Goal: Task Accomplishment & Management: Use online tool/utility

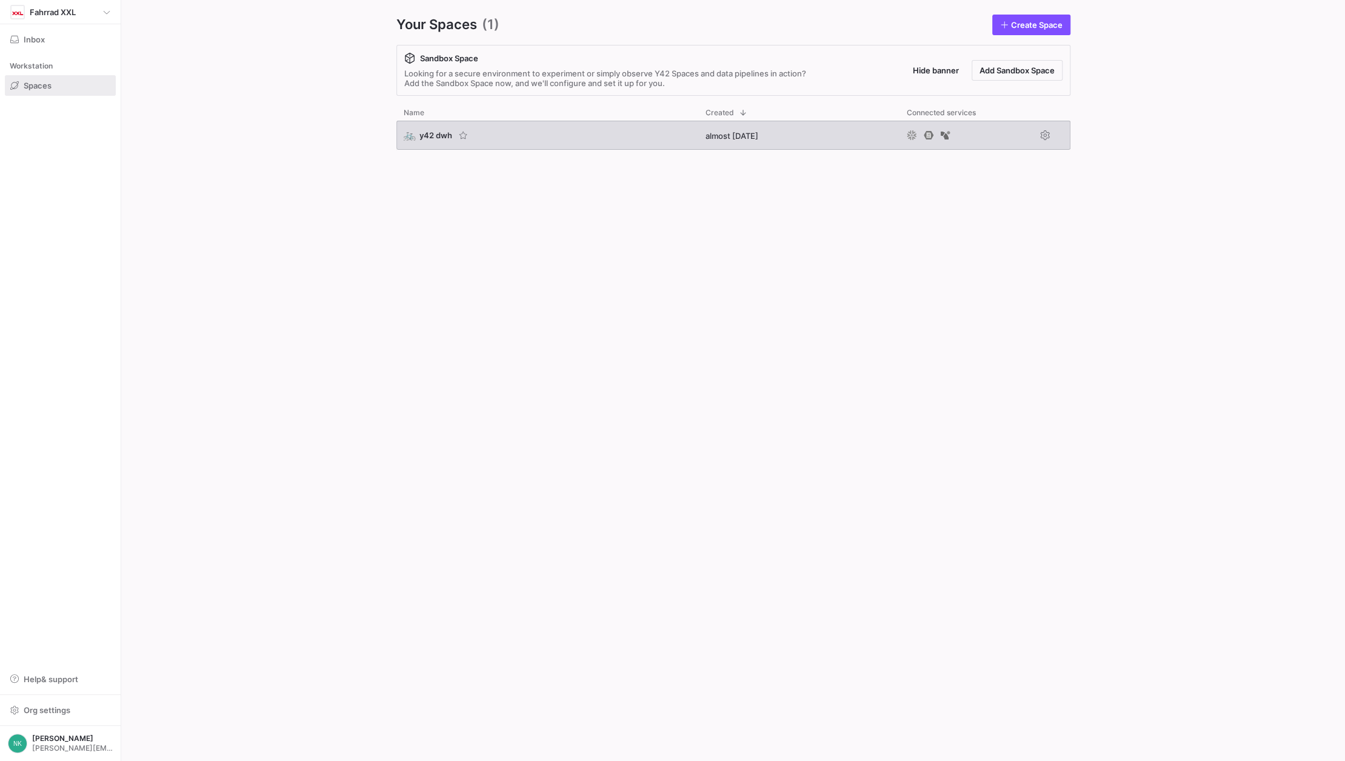
click at [440, 134] on span "y42 dwh" at bounding box center [435, 135] width 33 height 10
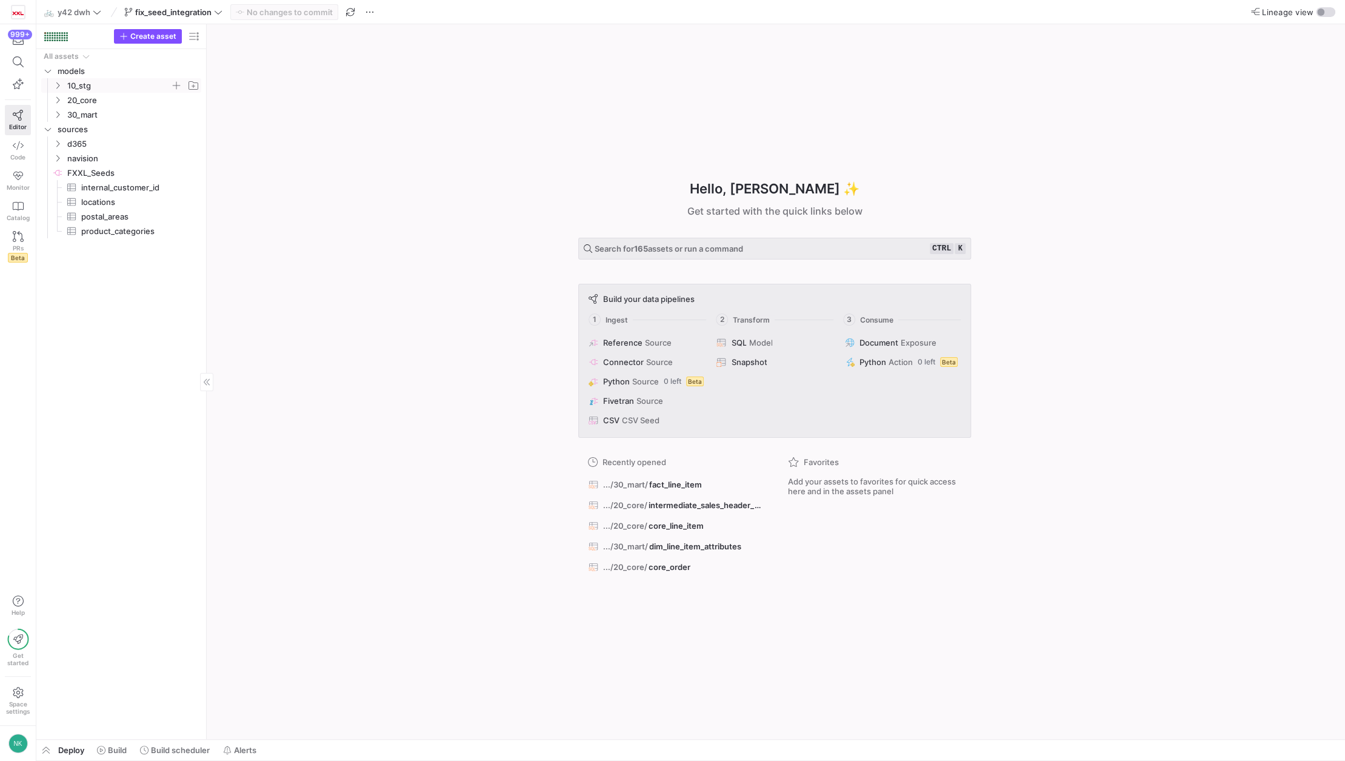
click at [59, 86] on icon "Press SPACE to select this row." at bounding box center [57, 85] width 8 height 7
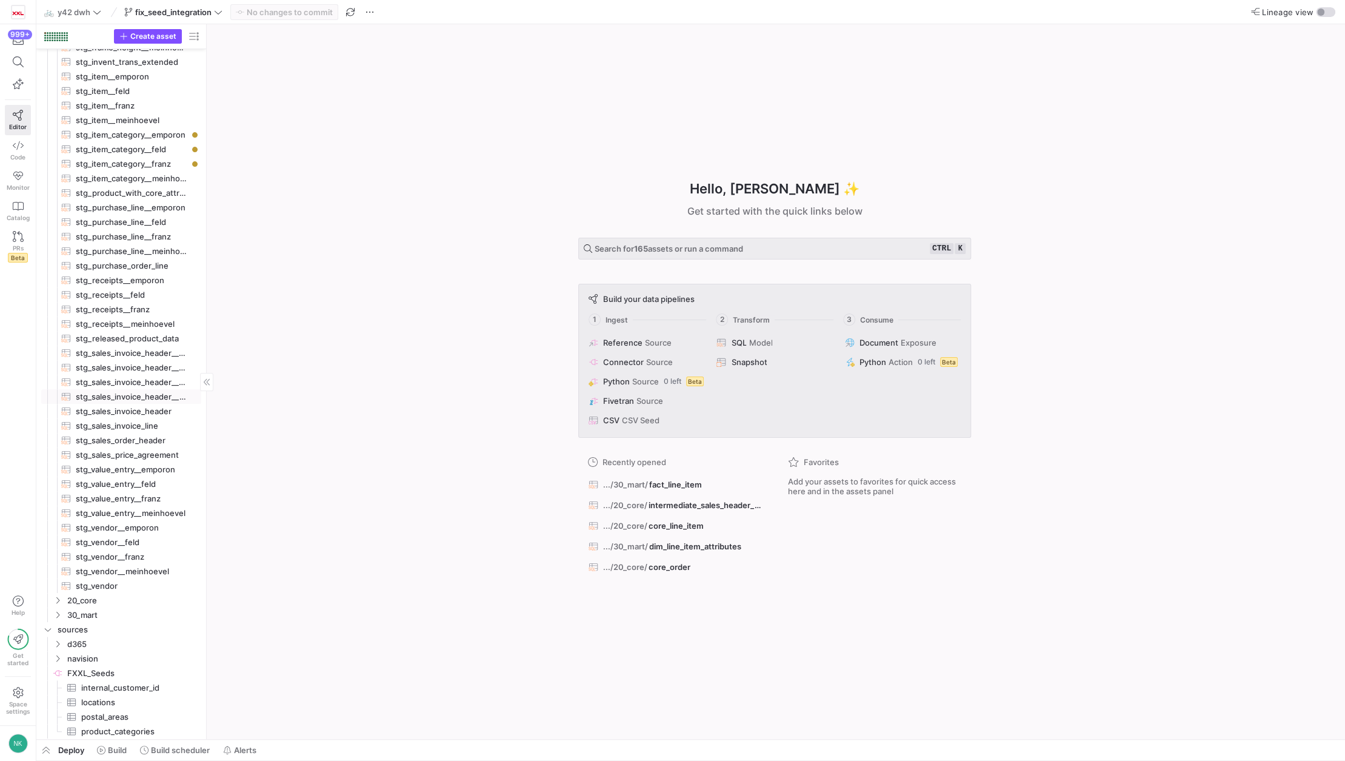
scroll to position [275, 0]
click at [55, 612] on icon "Press SPACE to select this row." at bounding box center [57, 610] width 8 height 7
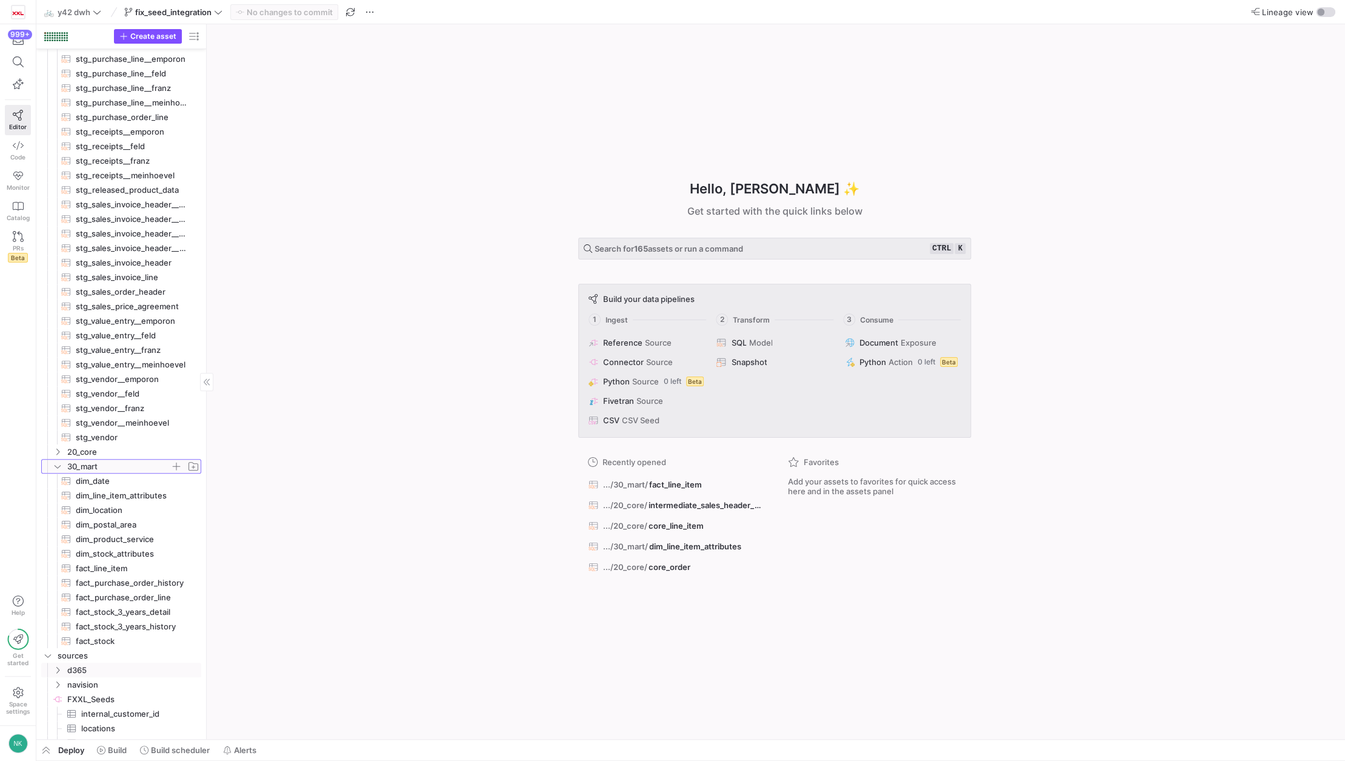
scroll to position [422, 0]
click at [109, 560] on span "fact_line_item​​​​​​​​​​" at bounding box center [131, 565] width 111 height 14
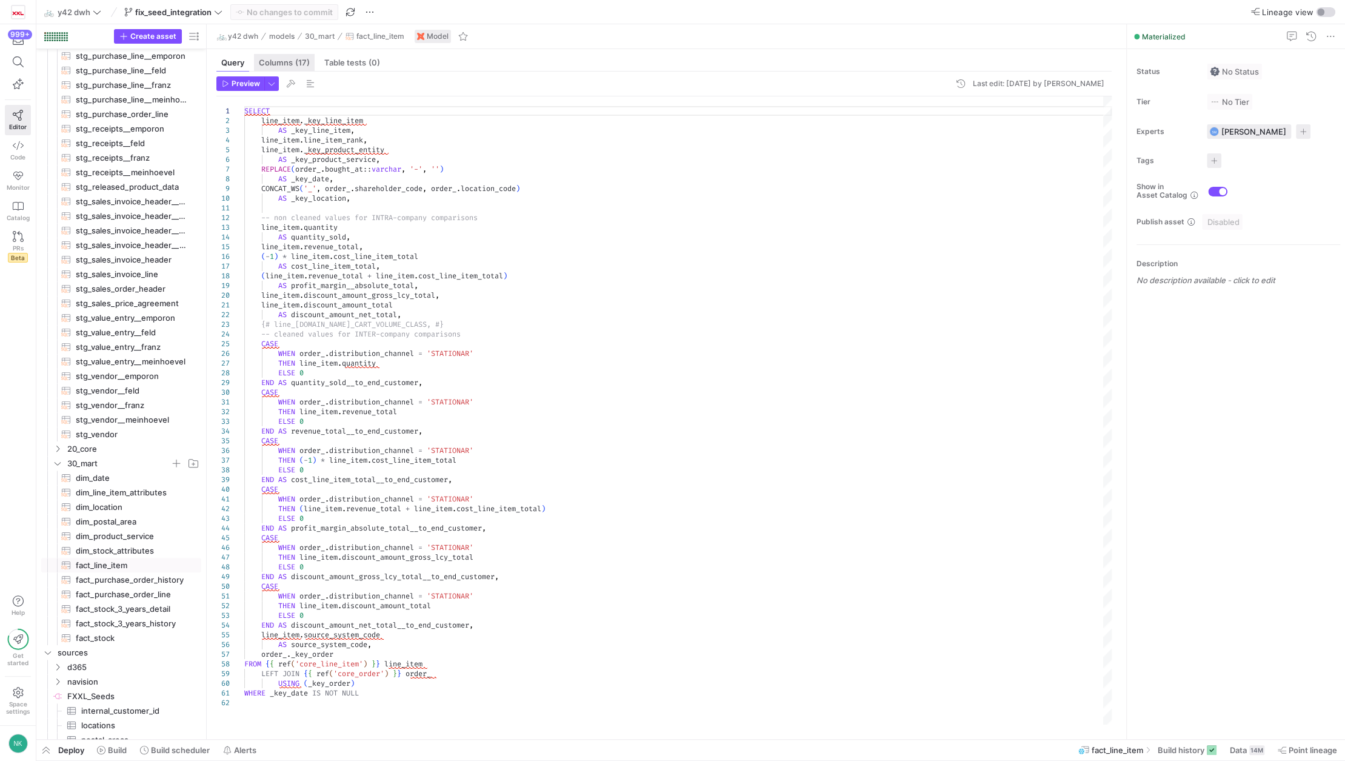
click at [283, 64] on span "Columns (17)" at bounding box center [284, 63] width 51 height 8
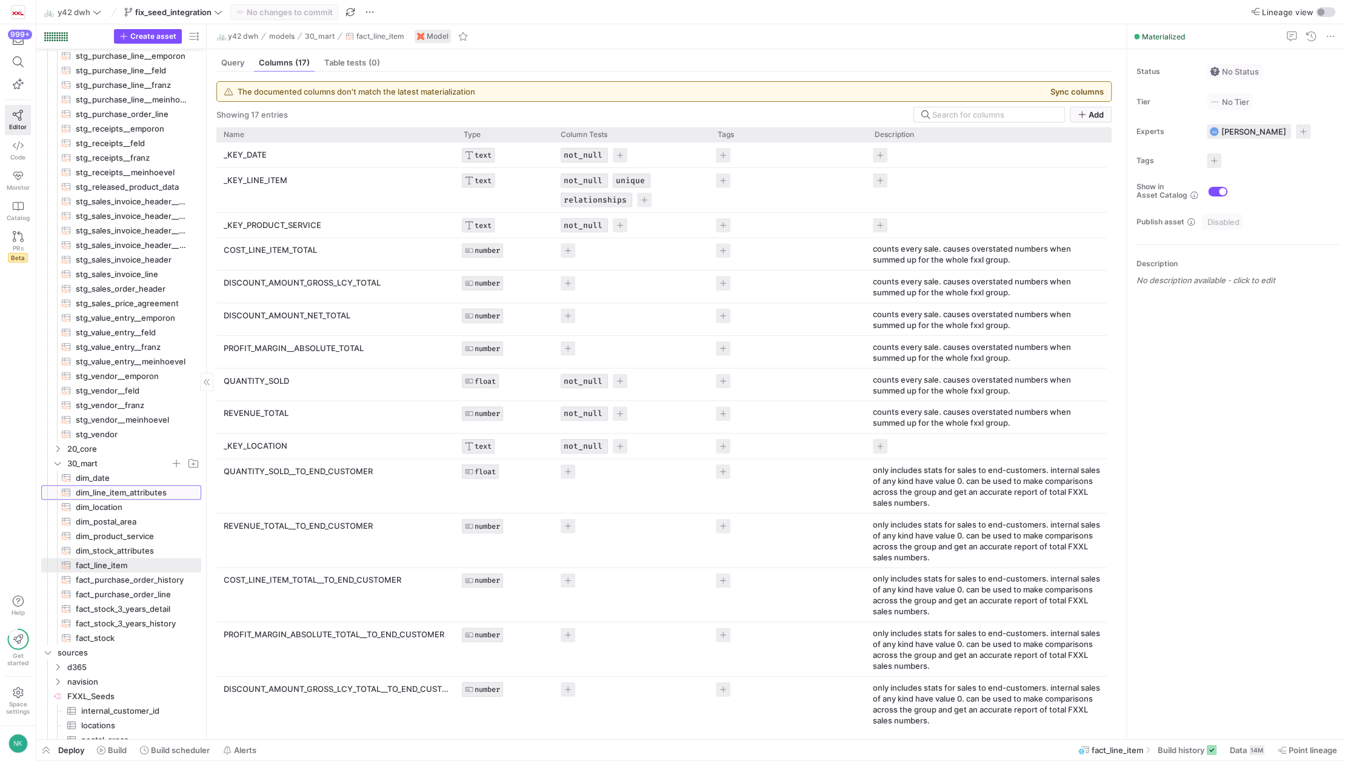
click at [108, 490] on span "dim_line_item_attributes​​​​​​​​​​" at bounding box center [131, 492] width 111 height 14
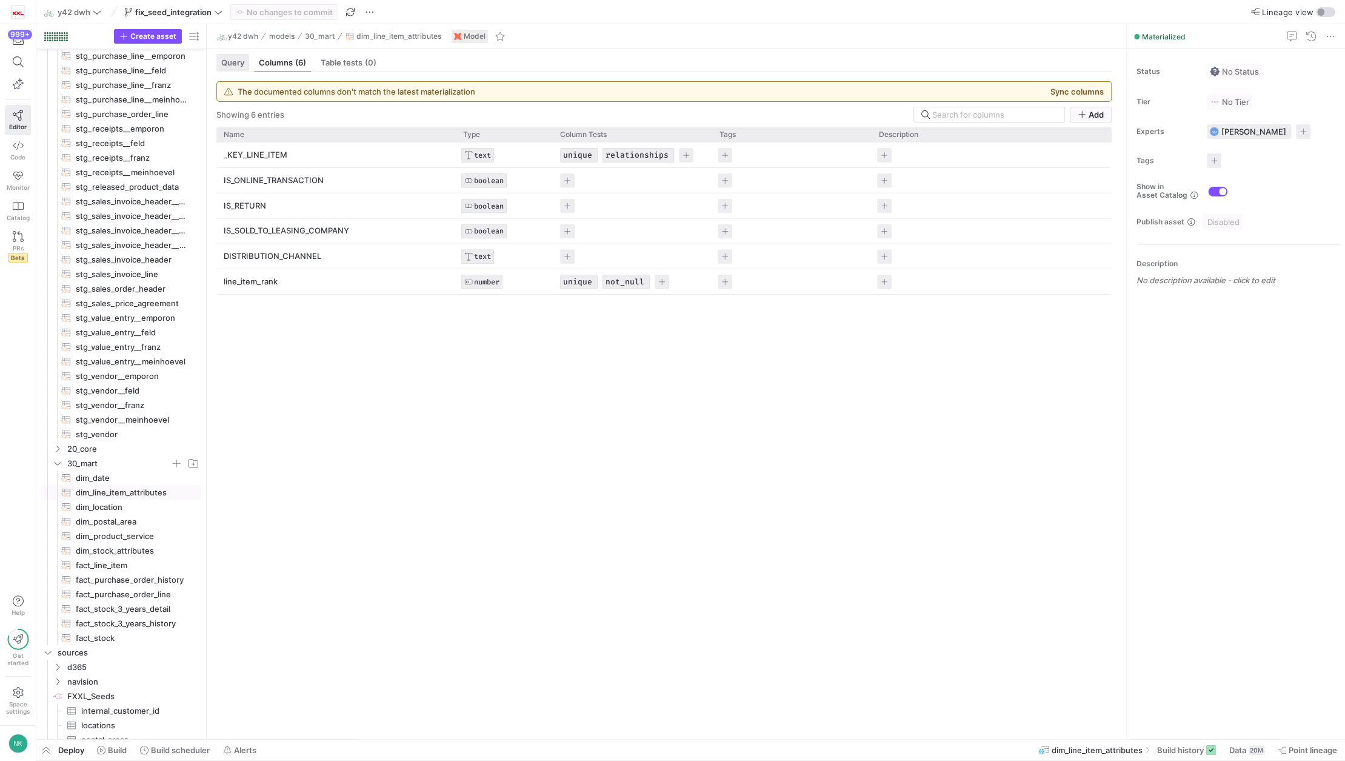
click at [233, 62] on span "Query" at bounding box center [232, 63] width 23 height 8
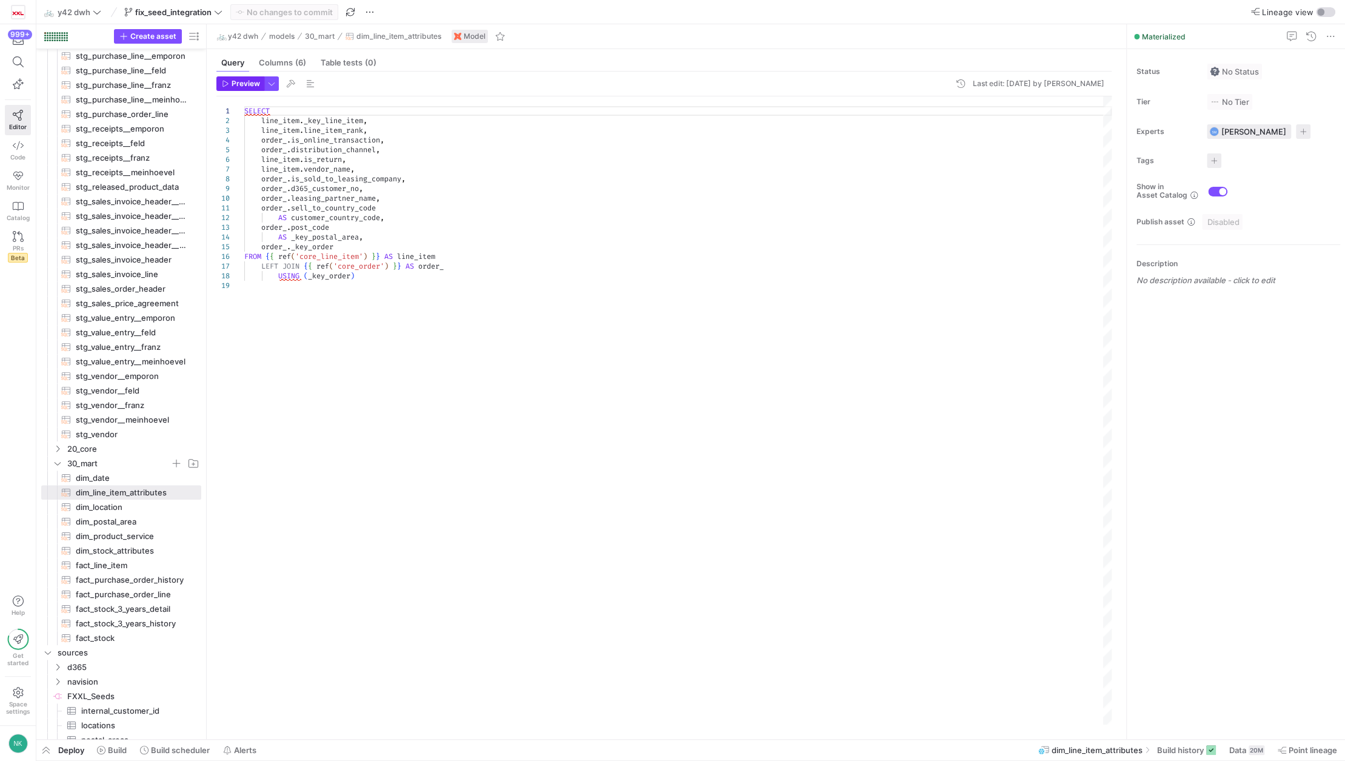
click at [244, 87] on span "Preview" at bounding box center [245, 83] width 28 height 8
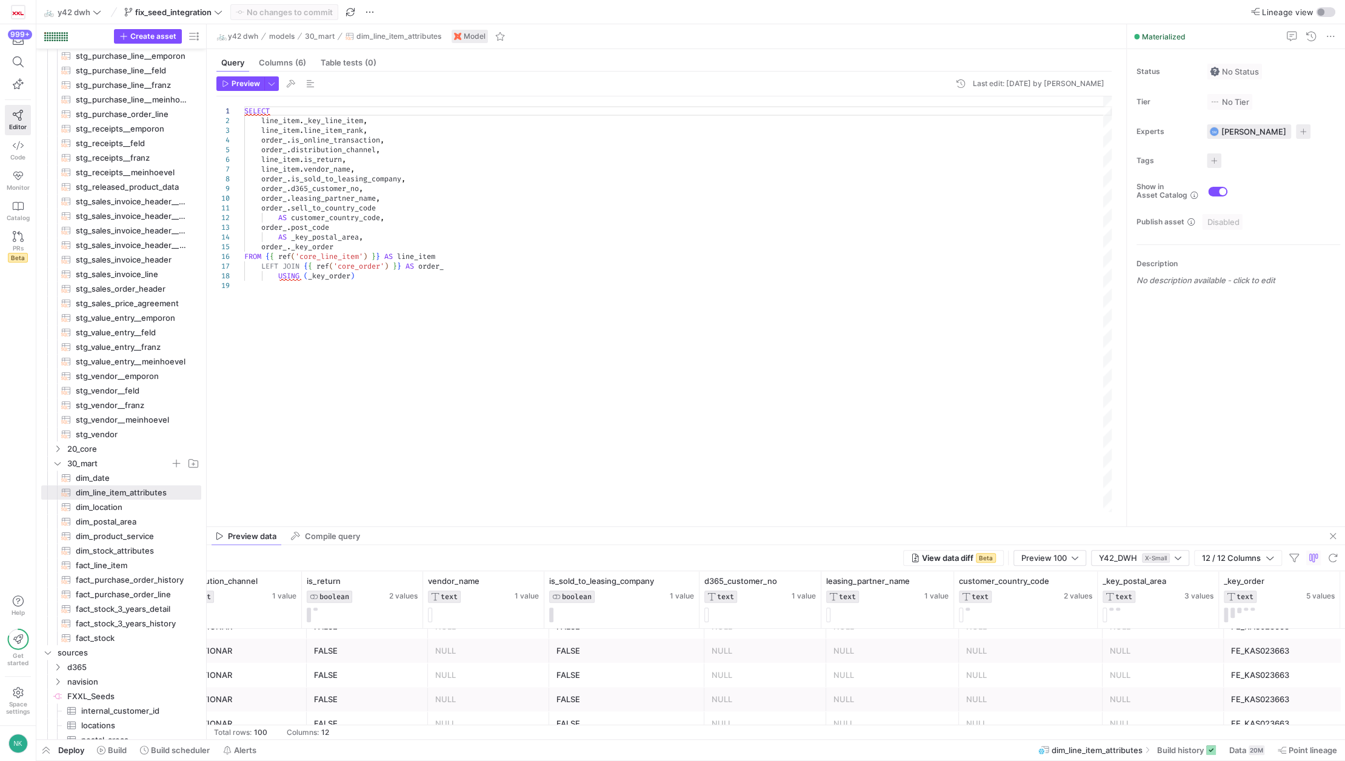
scroll to position [1733, 0]
click at [1113, 610] on div at bounding box center [1157, 614] width 111 height 15
click at [1110, 607] on button at bounding box center [1111, 608] width 4 height 3
click at [1116, 610] on div at bounding box center [1157, 614] width 111 height 15
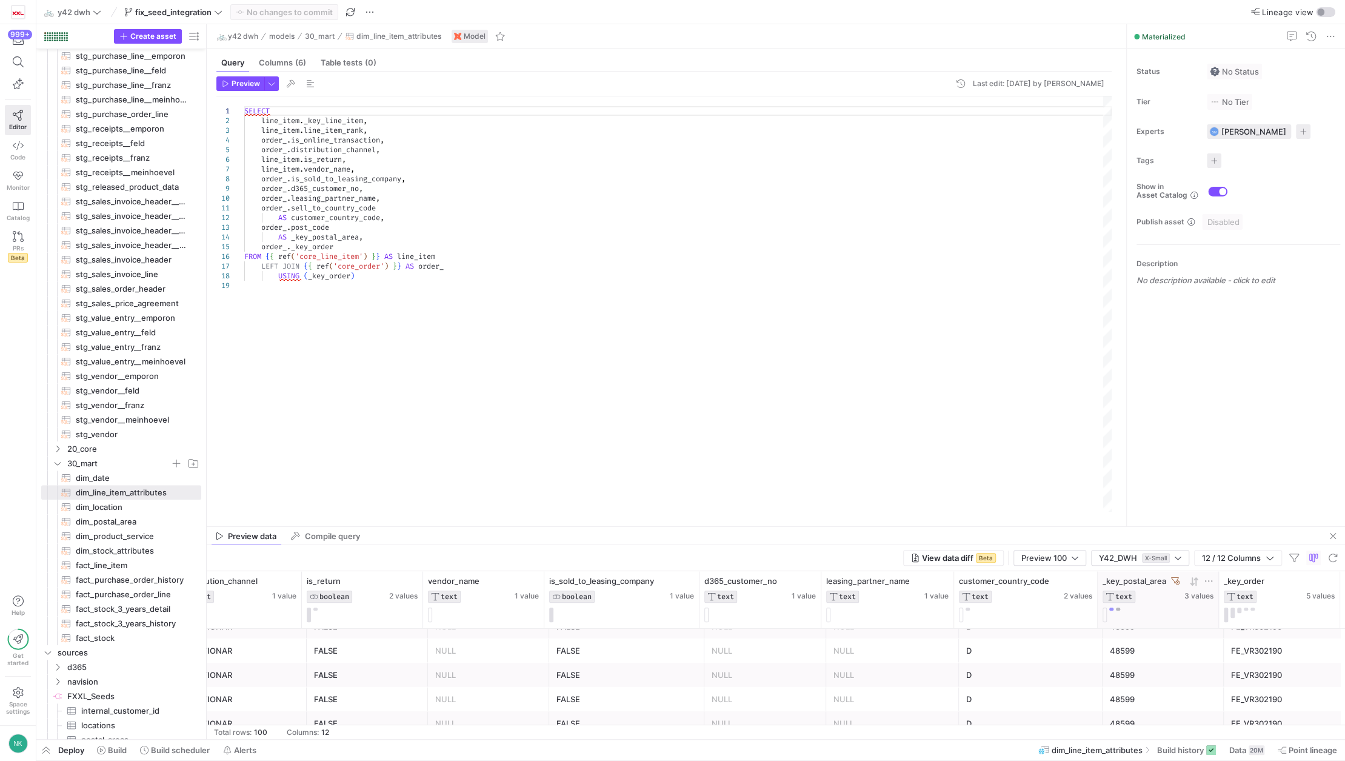
click at [1117, 609] on button at bounding box center [1118, 608] width 4 height 3
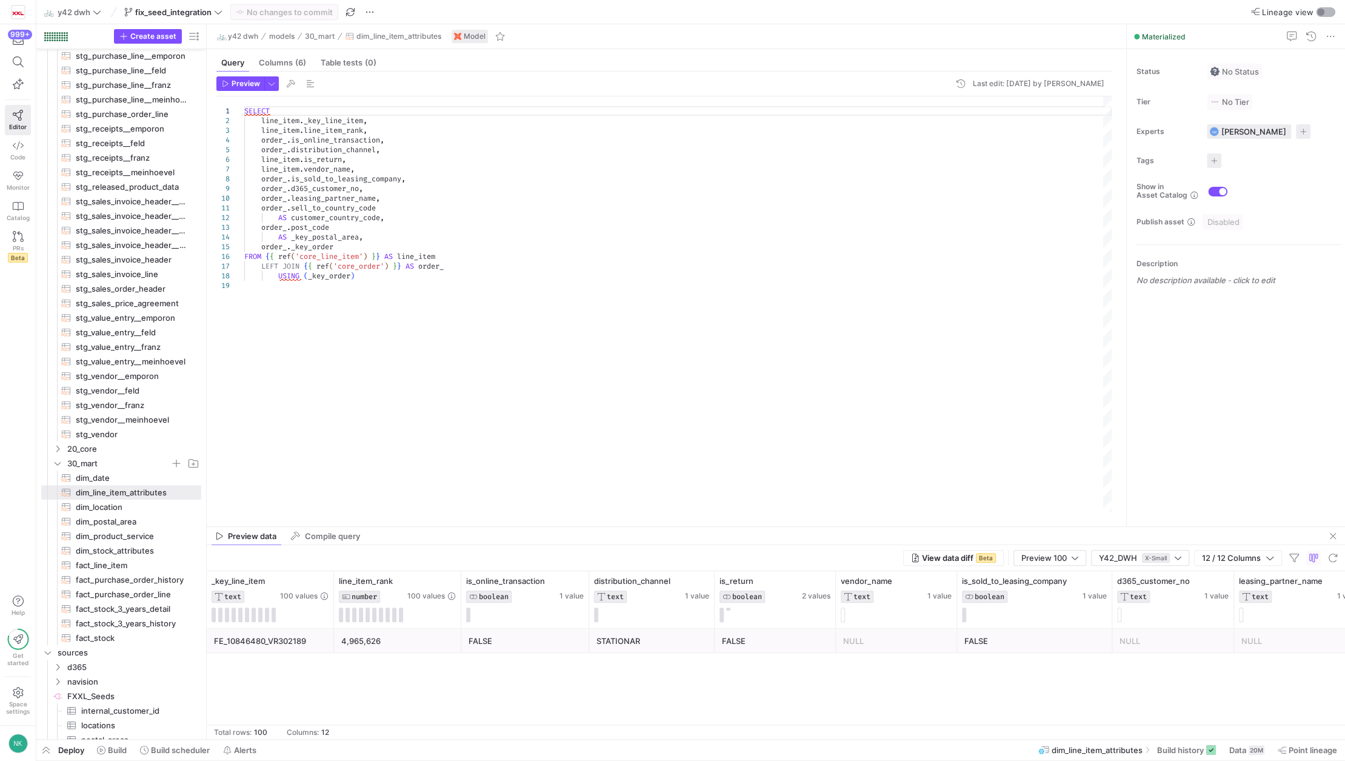
click at [1319, 16] on div "button" at bounding box center [1325, 12] width 19 height 10
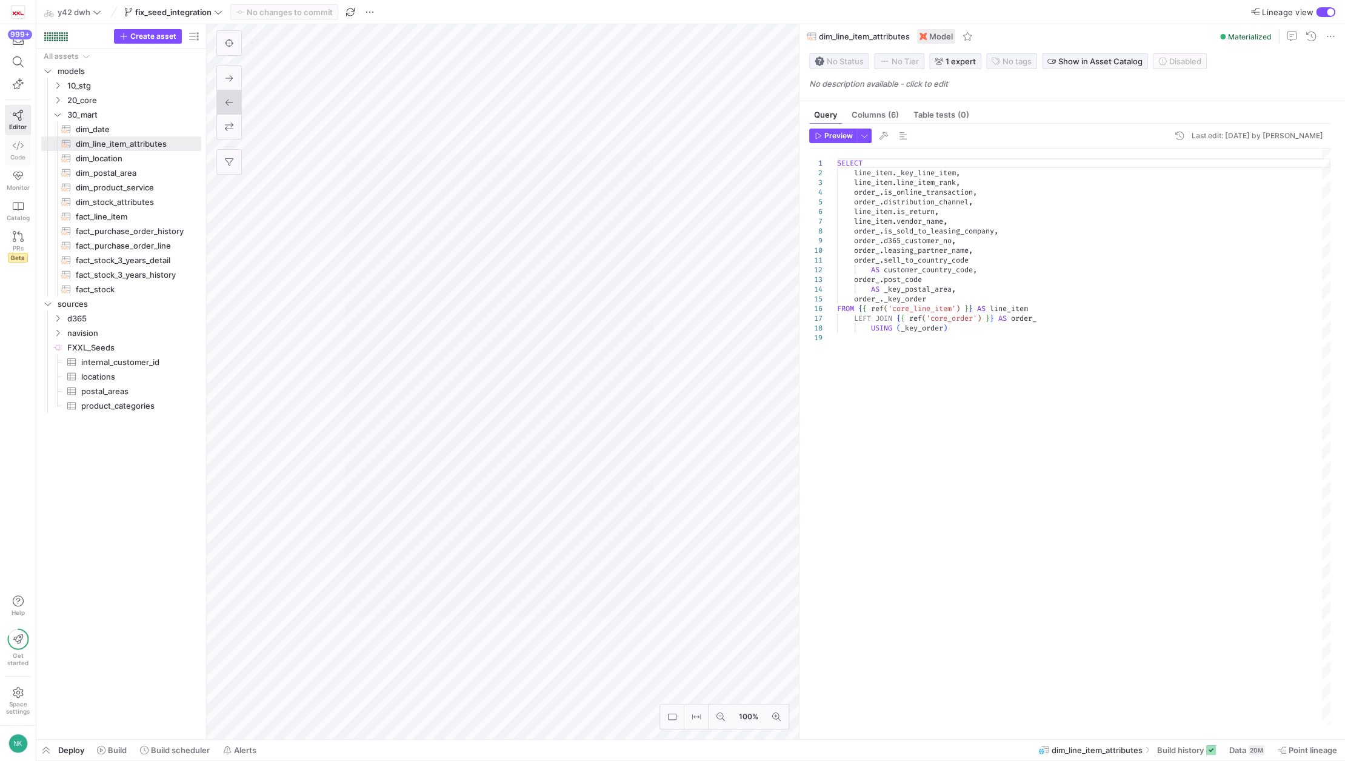
click at [8, 148] on link "Code" at bounding box center [18, 150] width 26 height 30
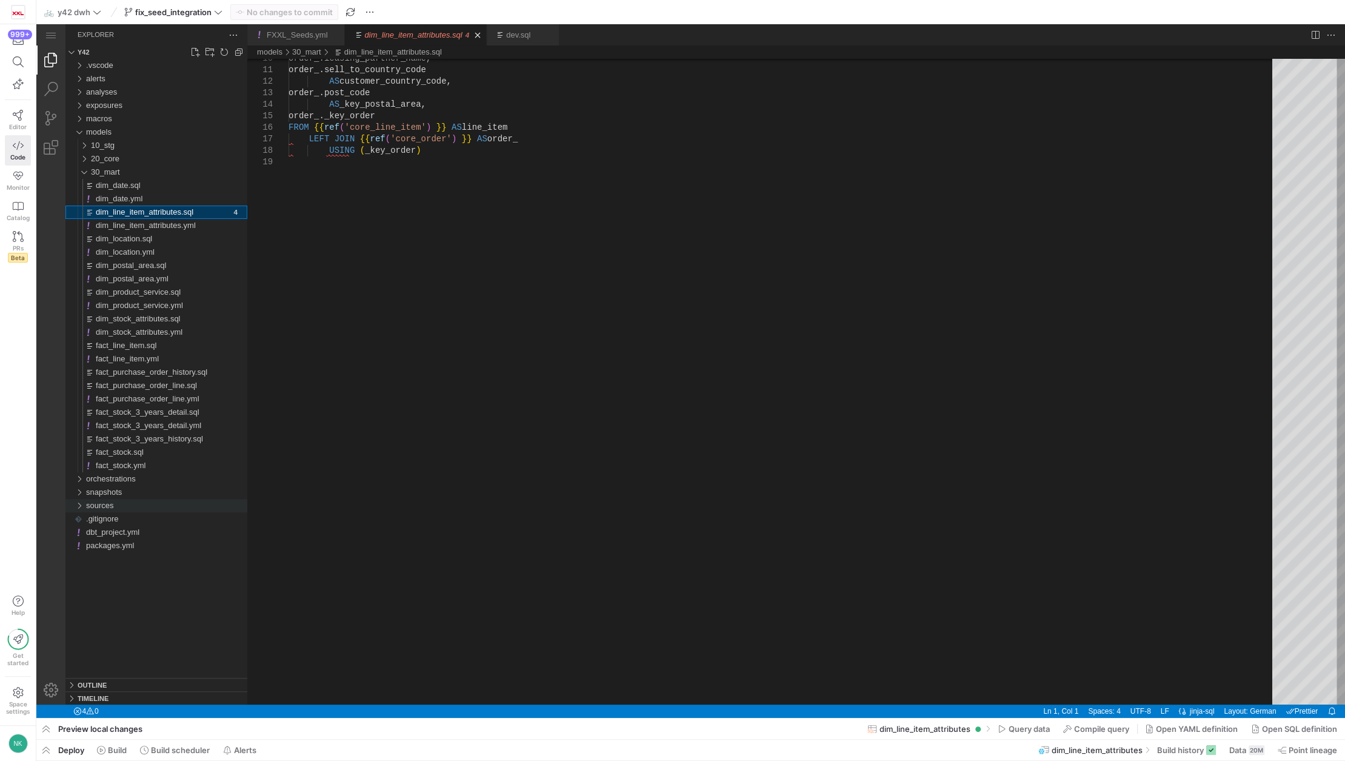
click at [81, 504] on div "sources" at bounding box center [79, 505] width 18 height 13
click at [85, 534] on div "navision" at bounding box center [81, 531] width 23 height 13
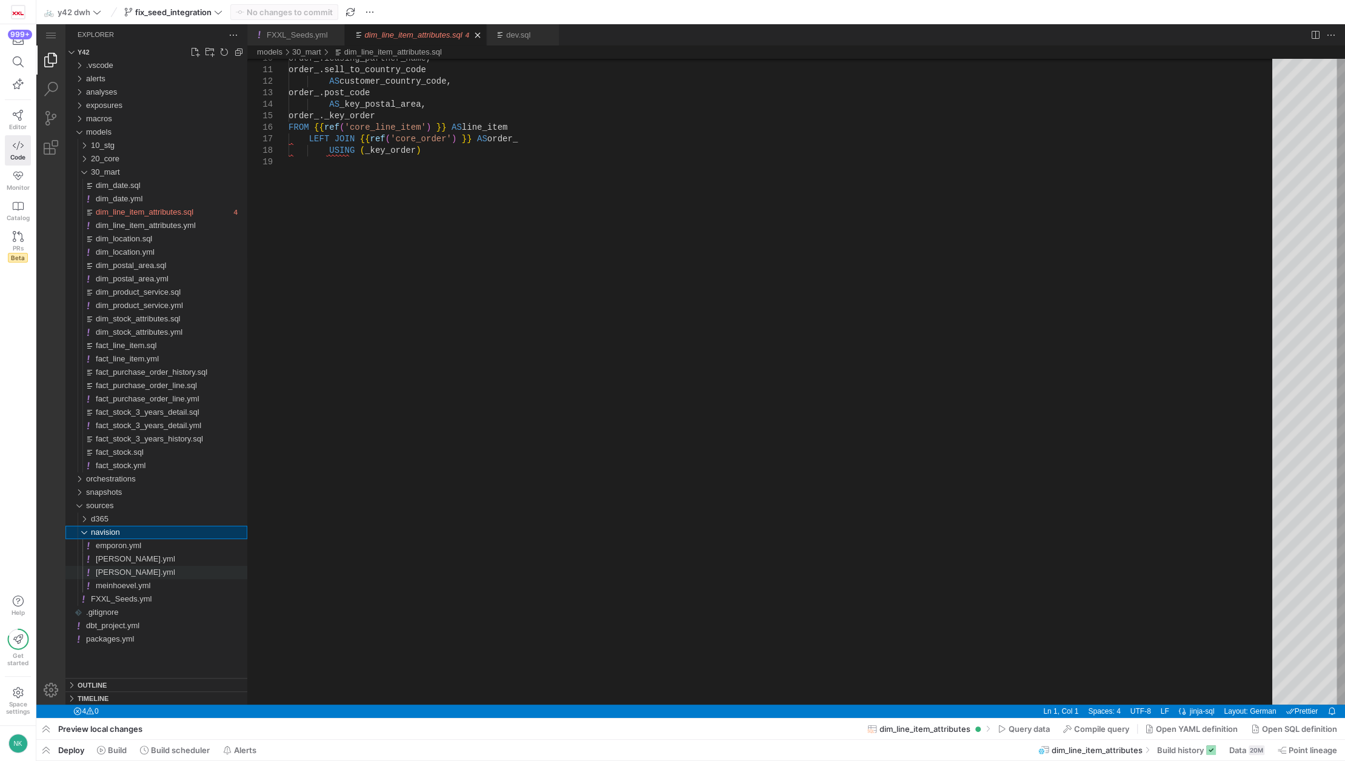
click at [110, 573] on span "[PERSON_NAME].yml" at bounding box center [135, 571] width 79 height 9
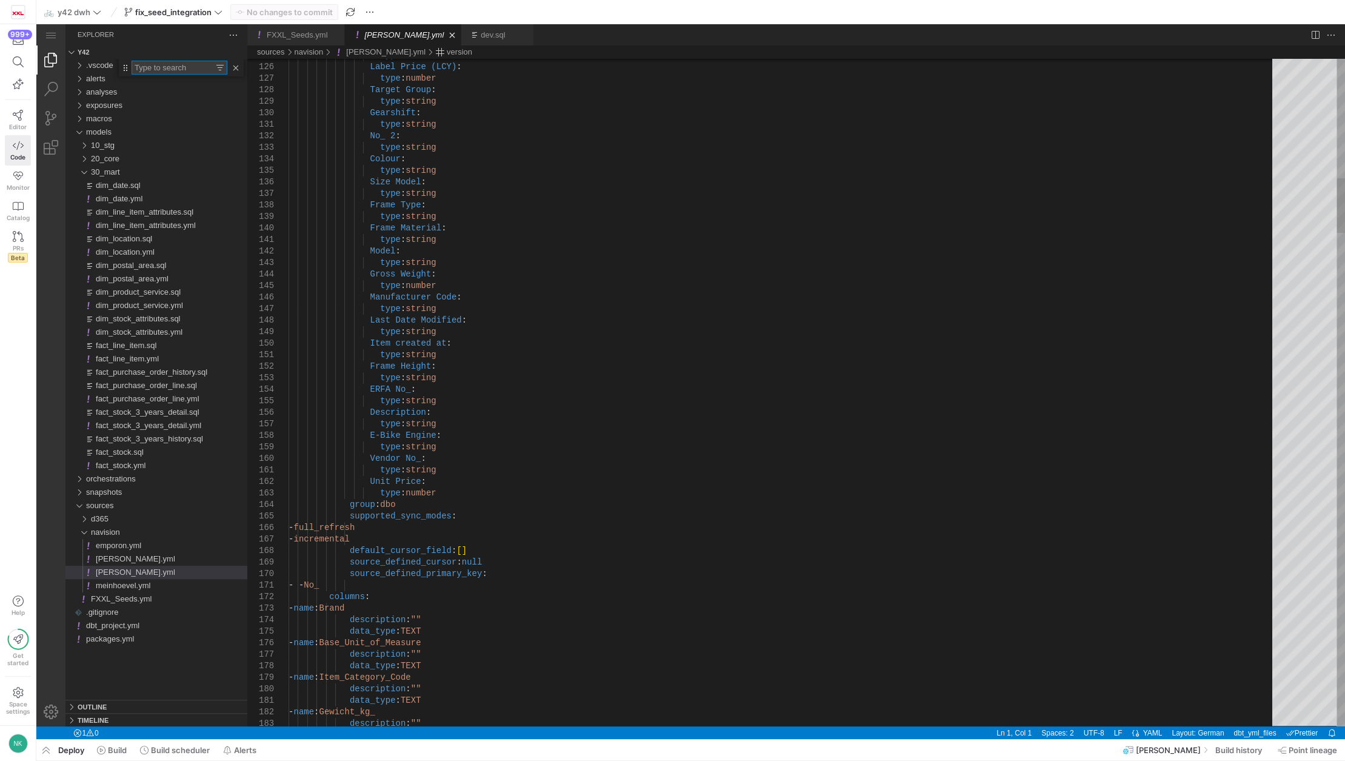
type textarea "type: string Unit Price: type: number group: dbo supported_sync_modes: - full_r…"
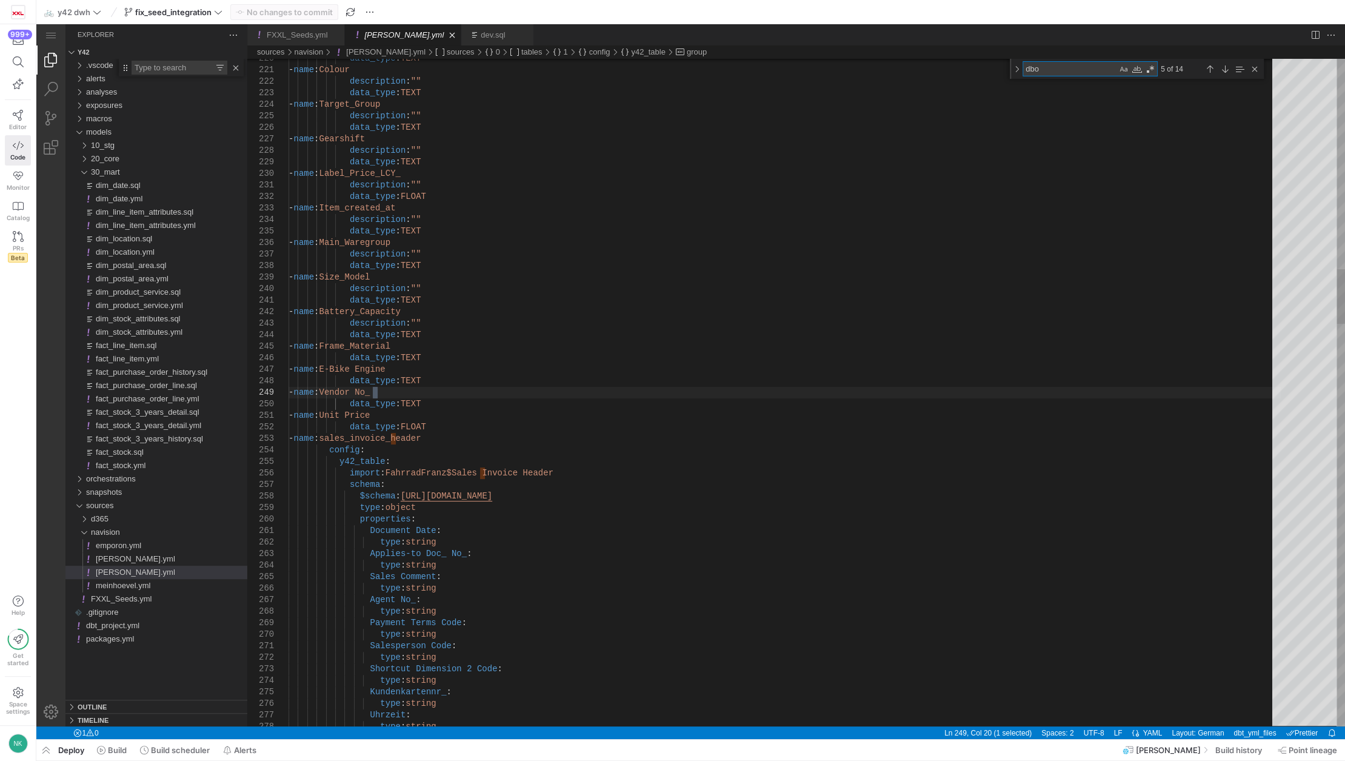
type textarea "v"
type textarea "data_type: TEXT - name: Bill-to Country Code data_type: TEXT - name: Sell-to Po…"
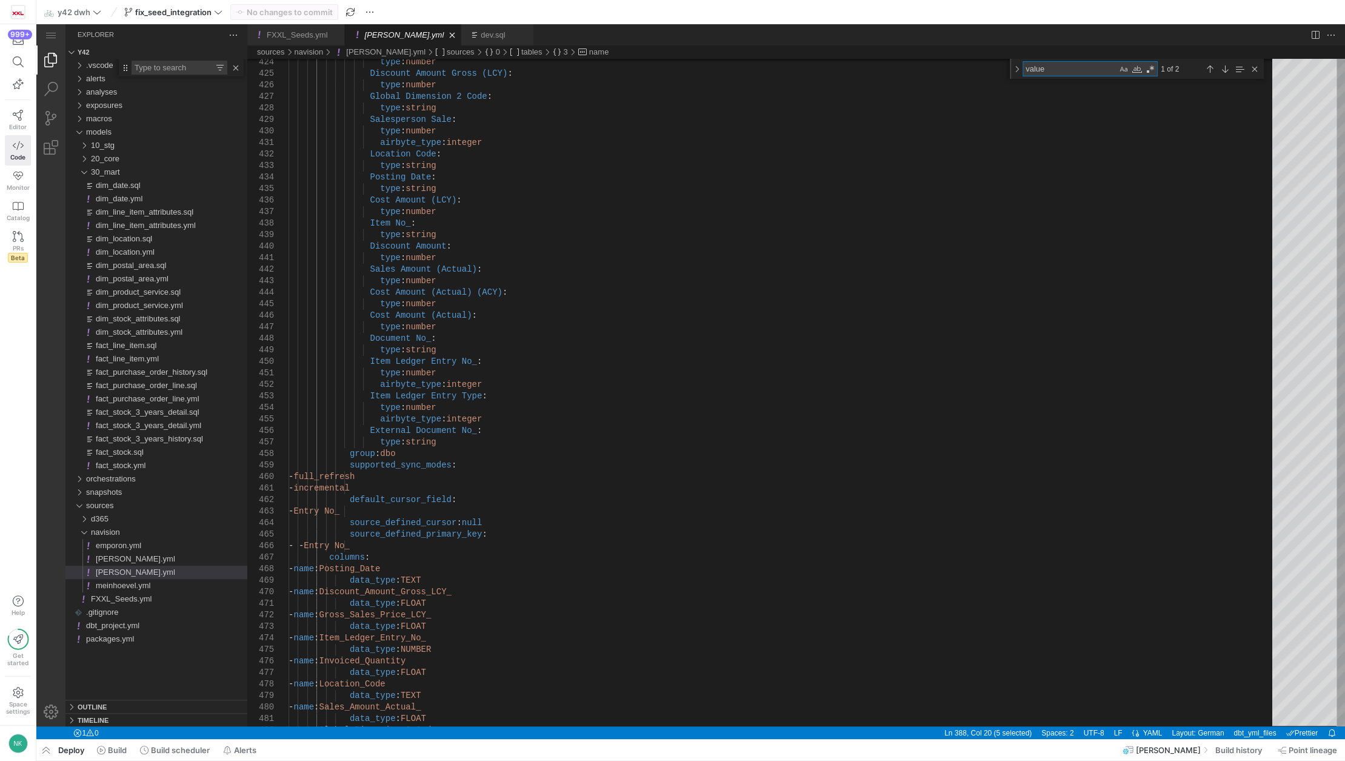
type textarea "value"
